Goal: Information Seeking & Learning: Learn about a topic

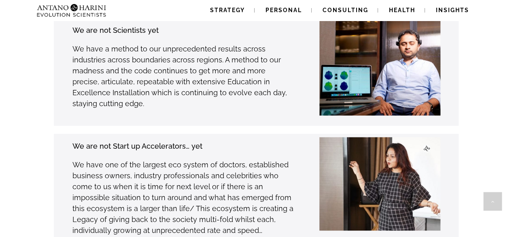
scroll to position [3529, 0]
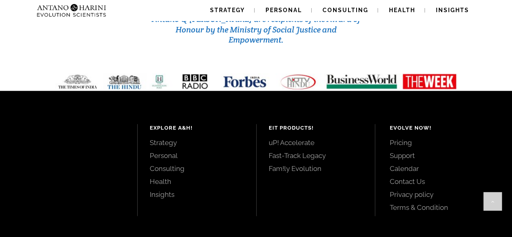
click at [166, 151] on link "Personal" at bounding box center [197, 155] width 94 height 9
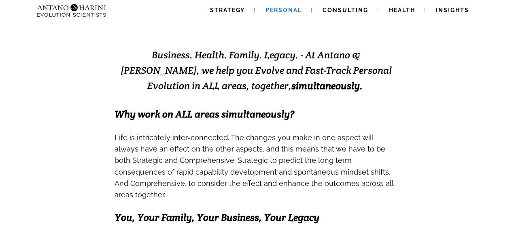
scroll to position [160, 0]
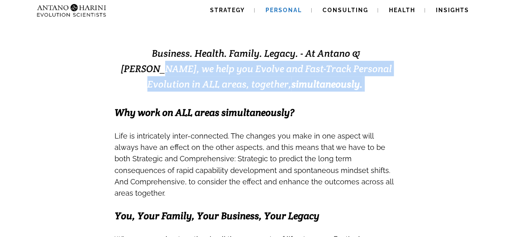
drag, startPoint x: 363, startPoint y: 55, endPoint x: 341, endPoint y: 80, distance: 33.6
click at [341, 80] on h3 "Business. Health. Family. Legacy. - At Antano & [PERSON_NAME], we help you Evol…" at bounding box center [255, 68] width 283 height 46
copy span "we help you Evolve and Fast-Track Personal Evolution in ALL areas, together, si…"
